Goal: Information Seeking & Learning: Learn about a topic

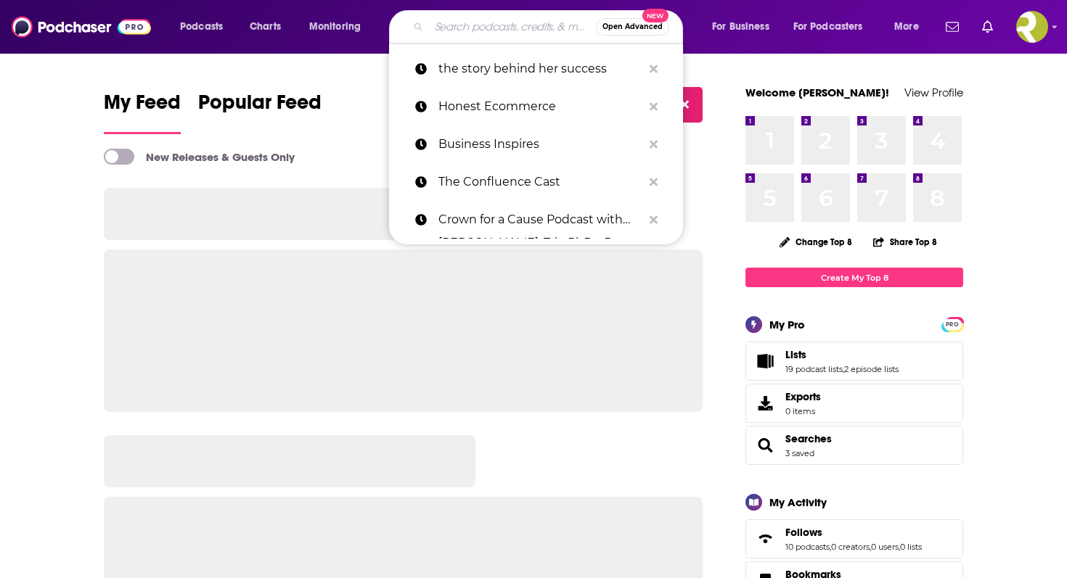
click at [454, 22] on input "Search podcasts, credits, & more..." at bounding box center [512, 26] width 167 height 23
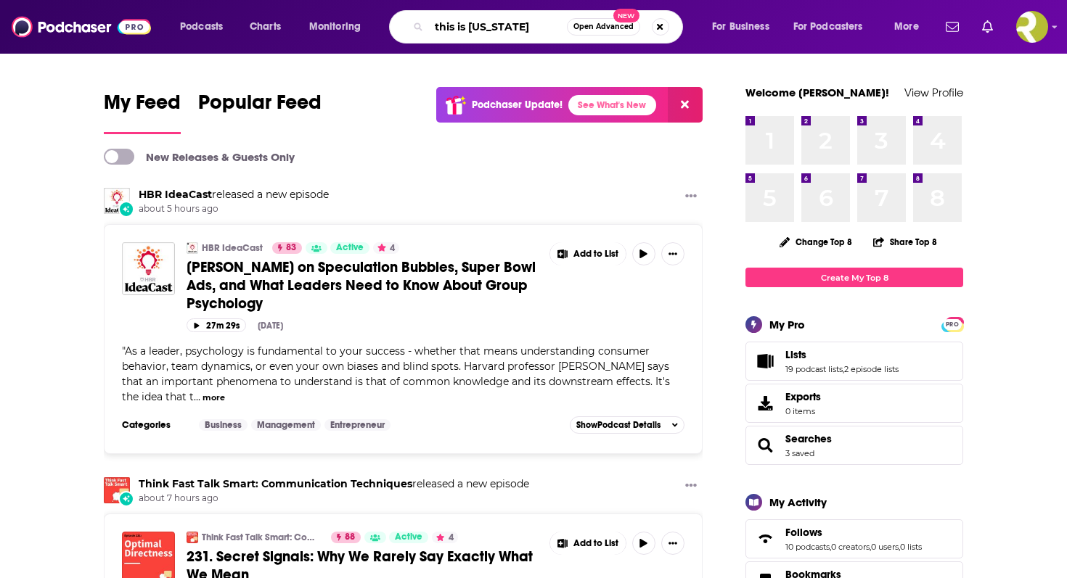
type input "this is [US_STATE]"
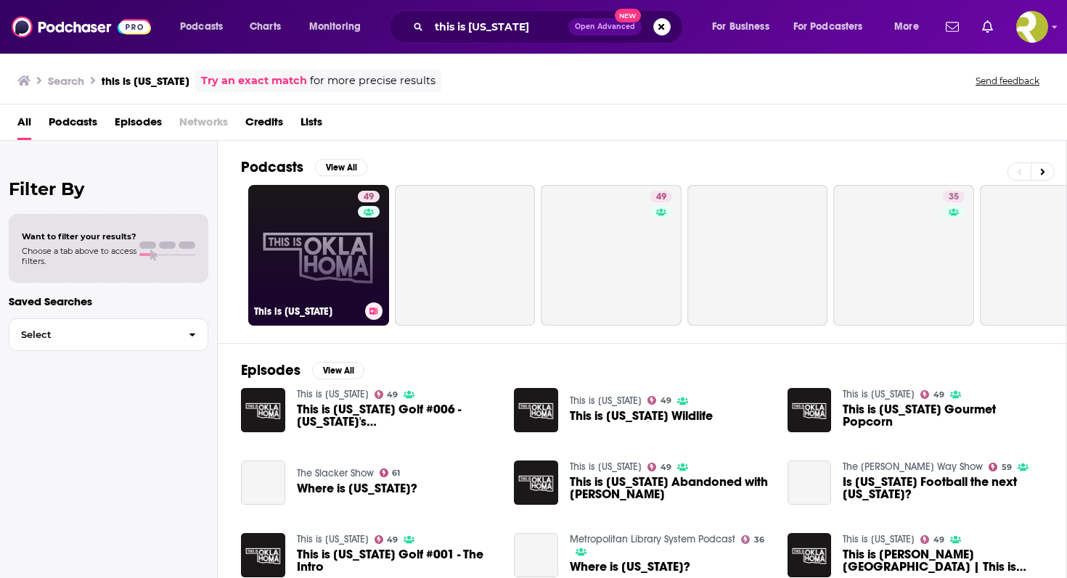
click at [329, 262] on link "49 This is [US_STATE]" at bounding box center [318, 255] width 141 height 141
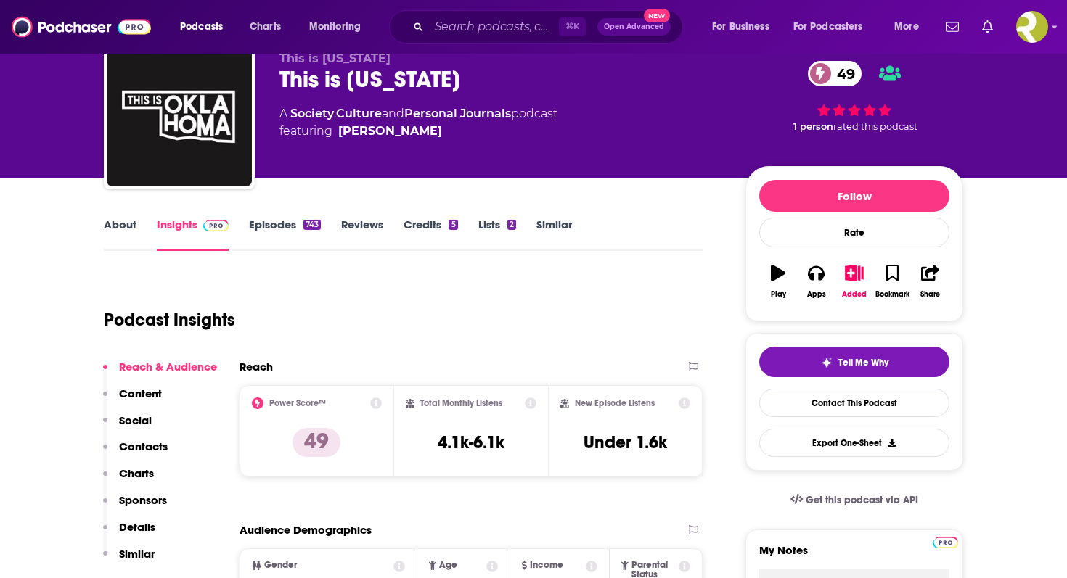
scroll to position [62, 0]
